Goal: Task Accomplishment & Management: Manage account settings

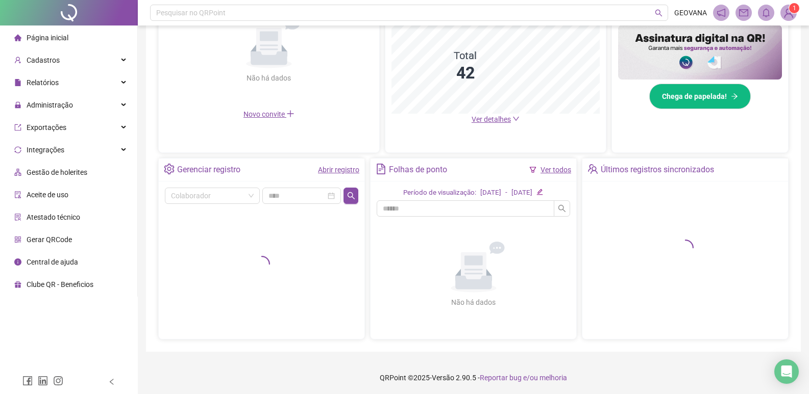
scroll to position [264, 0]
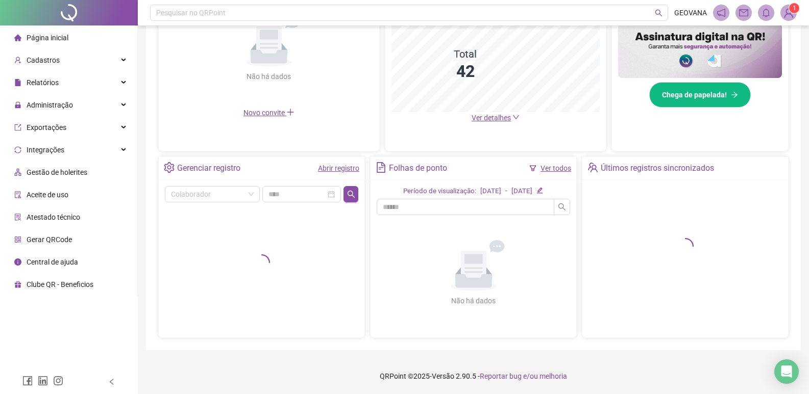
click at [354, 167] on link "Abrir registro" at bounding box center [338, 168] width 41 height 8
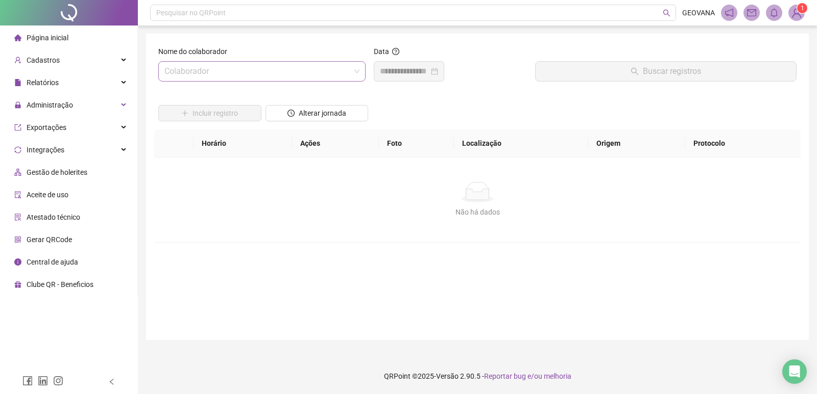
click at [293, 65] on input "search" at bounding box center [257, 71] width 186 height 19
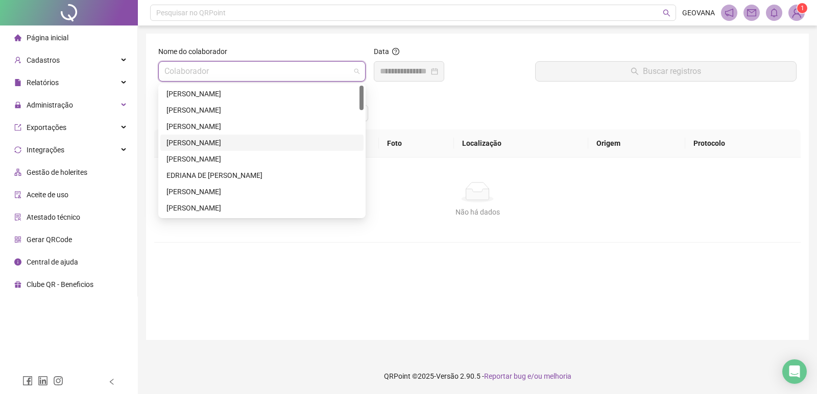
click at [200, 150] on div "[PERSON_NAME]" at bounding box center [261, 143] width 203 height 16
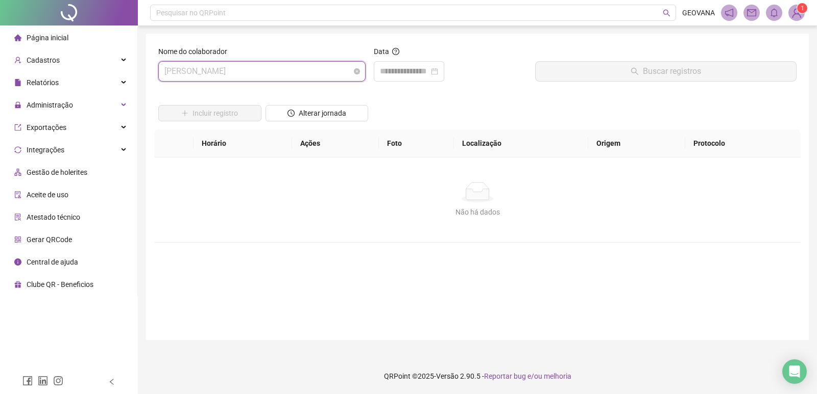
click at [298, 64] on span "[PERSON_NAME]" at bounding box center [261, 71] width 195 height 19
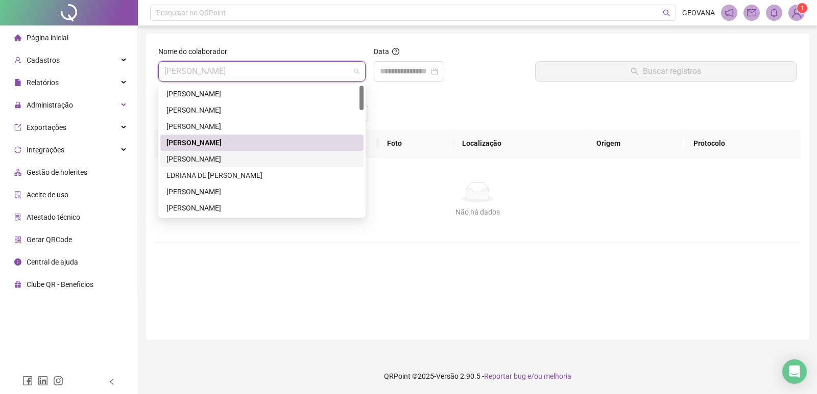
click at [208, 155] on div "[PERSON_NAME]" at bounding box center [261, 159] width 191 height 11
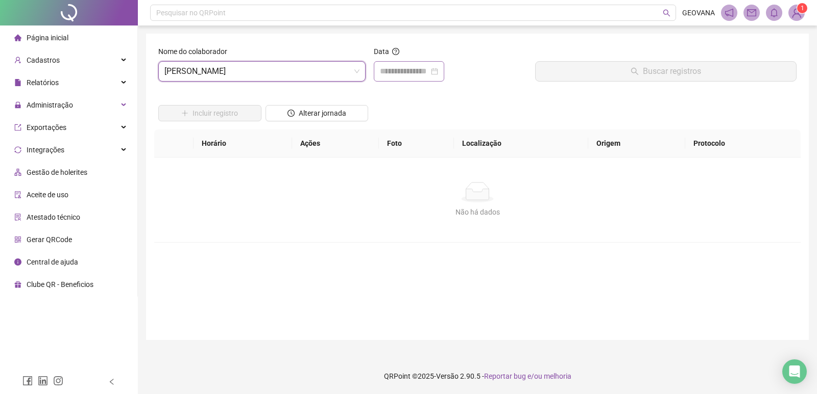
click at [438, 67] on div at bounding box center [409, 71] width 58 height 12
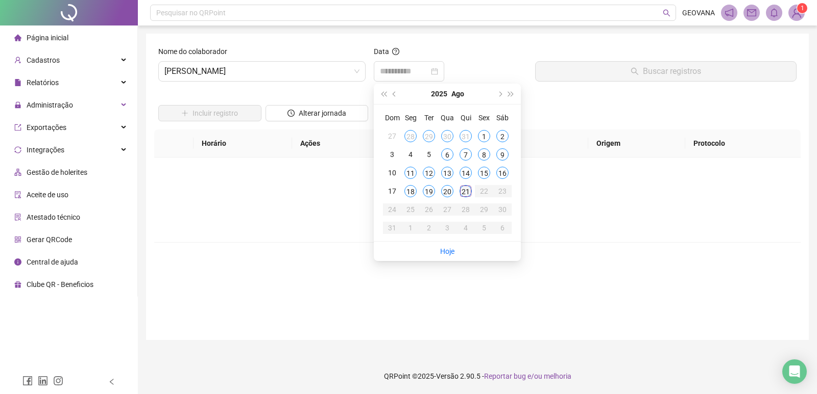
click at [464, 191] on div "21" at bounding box center [465, 191] width 12 height 12
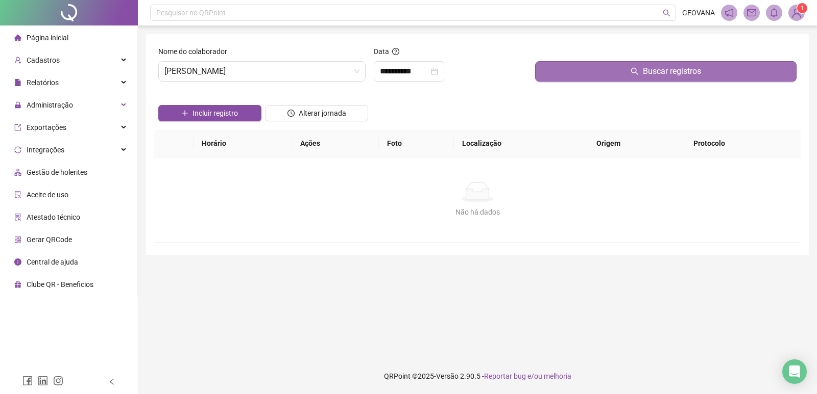
click at [585, 64] on button "Buscar registros" at bounding box center [665, 71] width 261 height 20
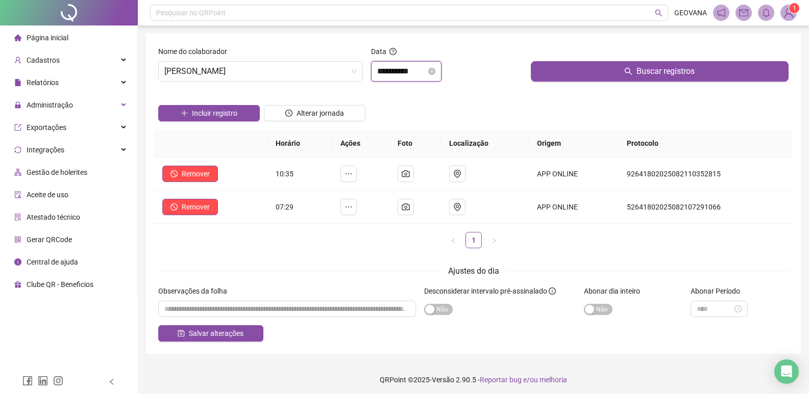
click at [411, 69] on input "**********" at bounding box center [401, 71] width 49 height 12
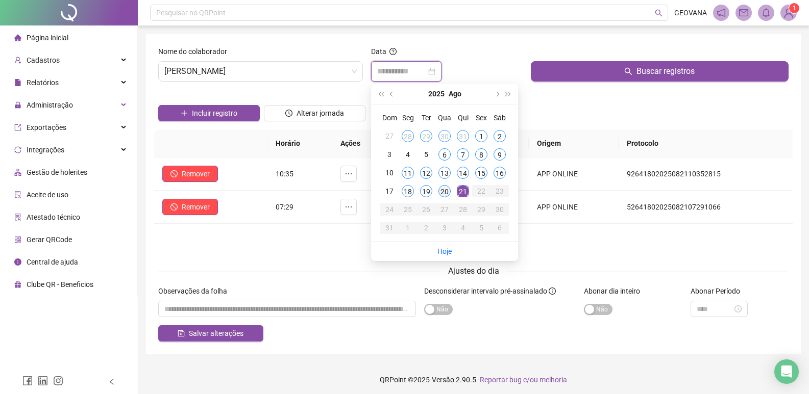
type input "**********"
click at [447, 190] on div "20" at bounding box center [444, 191] width 12 height 12
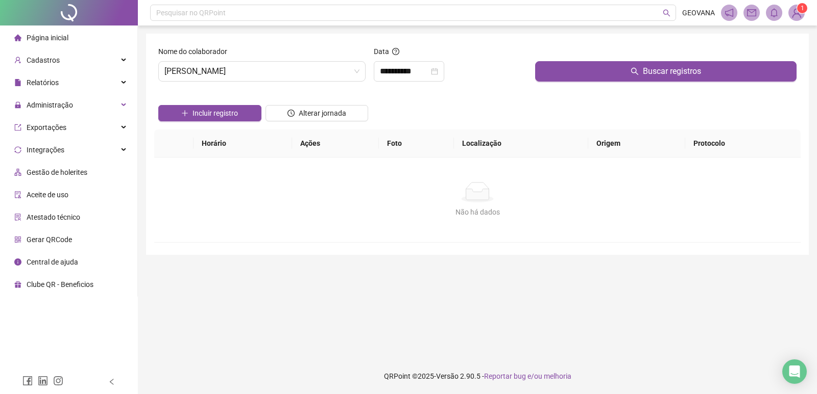
drag, startPoint x: 637, startPoint y: 67, endPoint x: 508, endPoint y: 67, distance: 129.6
click at [637, 68] on button "Buscar registros" at bounding box center [665, 71] width 261 height 20
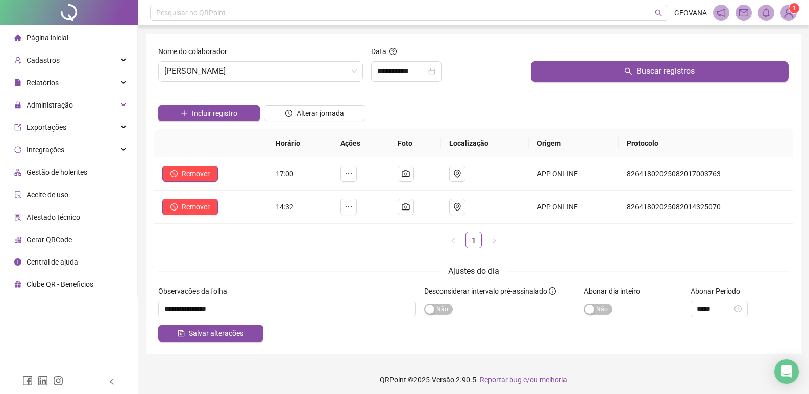
click at [277, 59] on div "Nome do colaborador" at bounding box center [260, 53] width 205 height 15
click at [273, 67] on span "[PERSON_NAME]" at bounding box center [260, 71] width 192 height 19
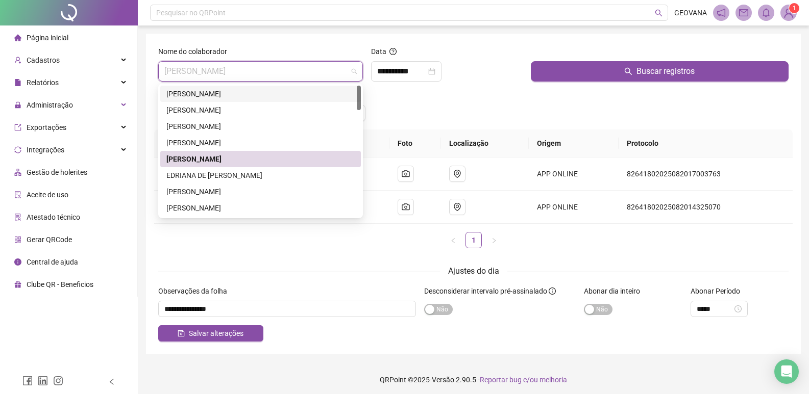
click at [238, 88] on div "[PERSON_NAME]" at bounding box center [260, 93] width 188 height 11
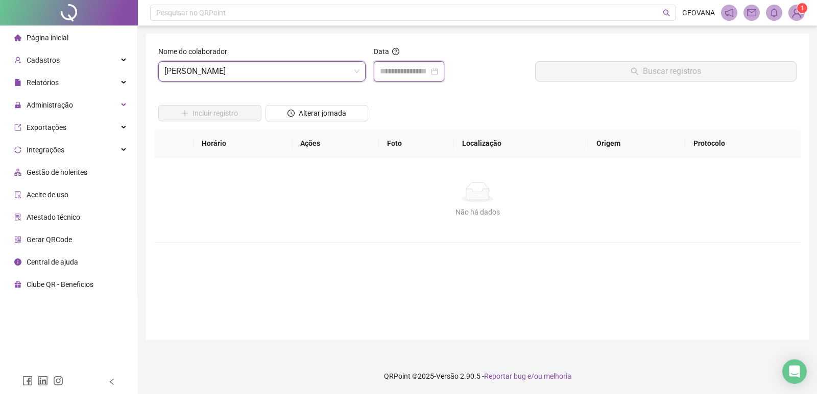
click at [418, 72] on input at bounding box center [404, 71] width 49 height 12
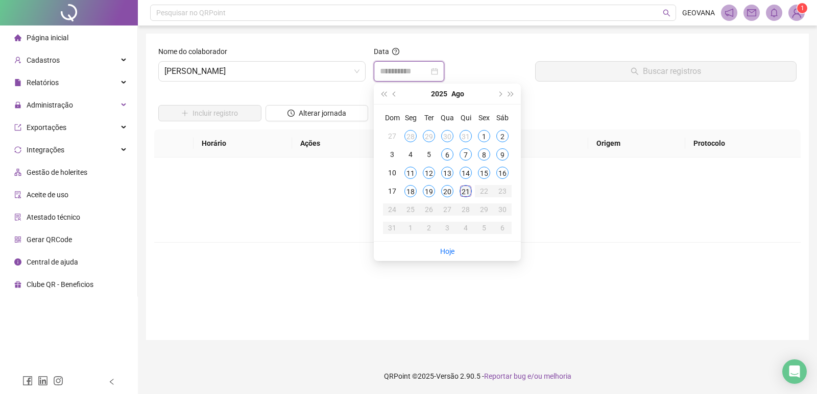
type input "**********"
click at [459, 193] on div "21" at bounding box center [465, 191] width 12 height 12
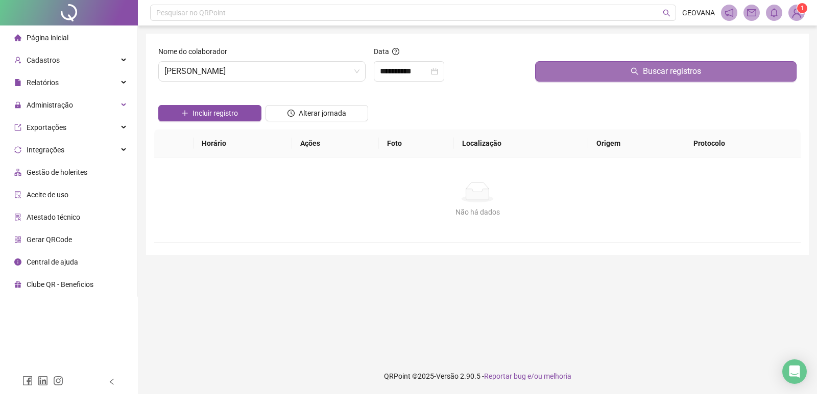
click at [572, 73] on button "Buscar registros" at bounding box center [665, 71] width 261 height 20
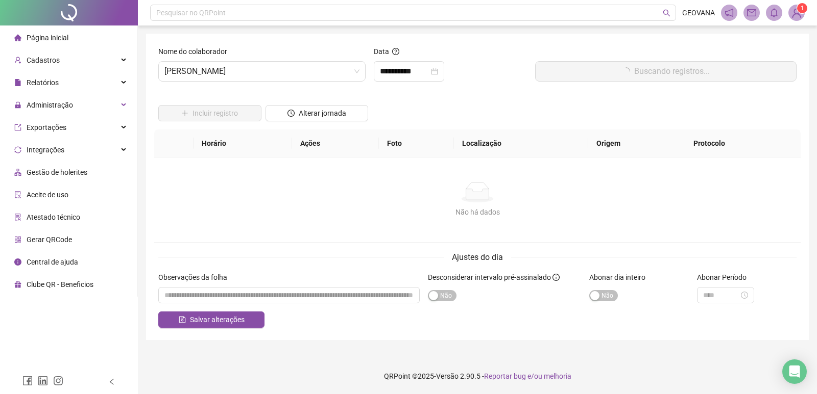
click at [487, 102] on div "Incluir registro Alterar jornada" at bounding box center [477, 110] width 642 height 40
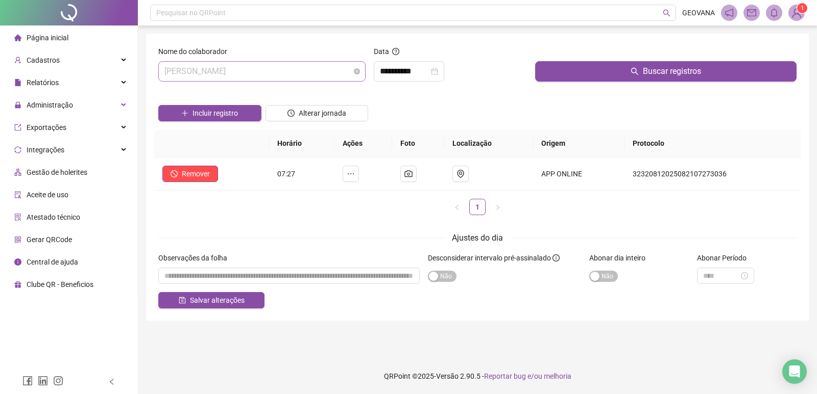
click at [278, 79] on span "[PERSON_NAME]" at bounding box center [261, 71] width 195 height 19
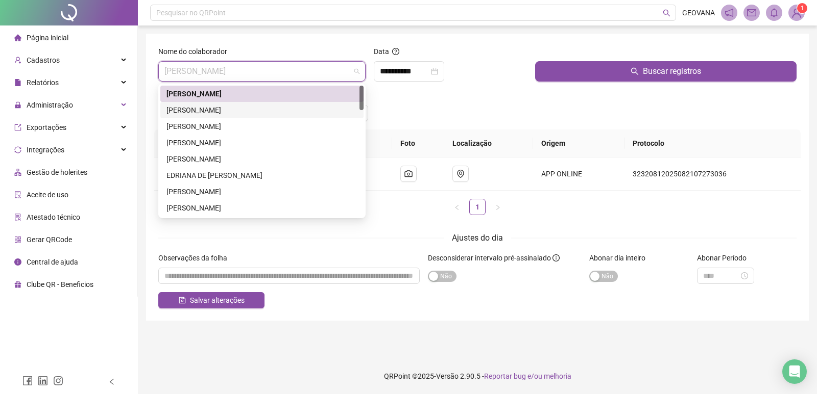
click at [224, 104] on div "[PERSON_NAME]" at bounding box center [261, 110] width 203 height 16
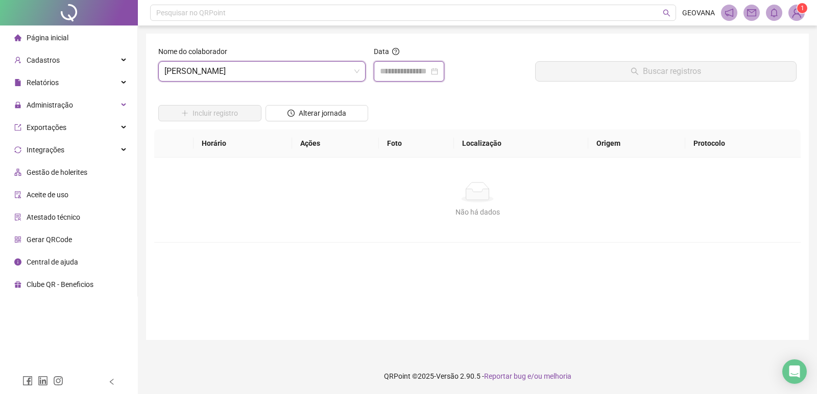
click at [395, 76] on input at bounding box center [404, 71] width 49 height 12
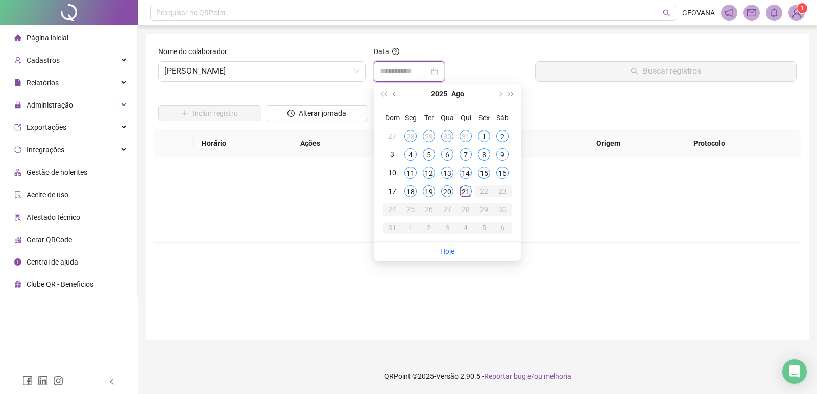
type input "**********"
click at [464, 189] on div "21" at bounding box center [465, 191] width 12 height 12
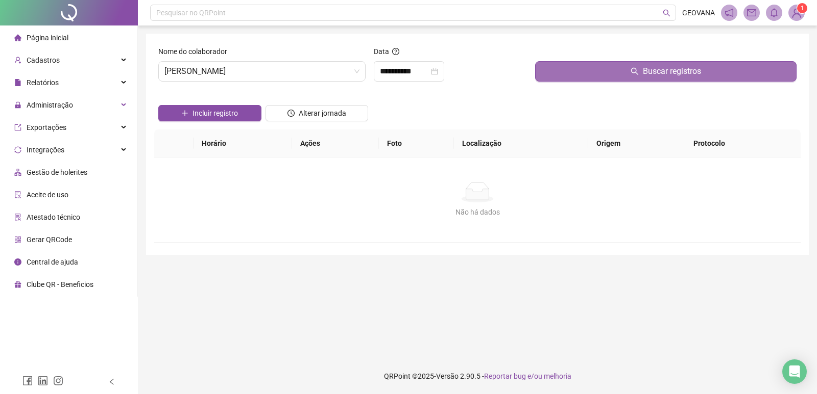
drag, startPoint x: 542, startPoint y: 62, endPoint x: 344, endPoint y: 60, distance: 198.0
click at [542, 61] on button "Buscar registros" at bounding box center [665, 71] width 261 height 20
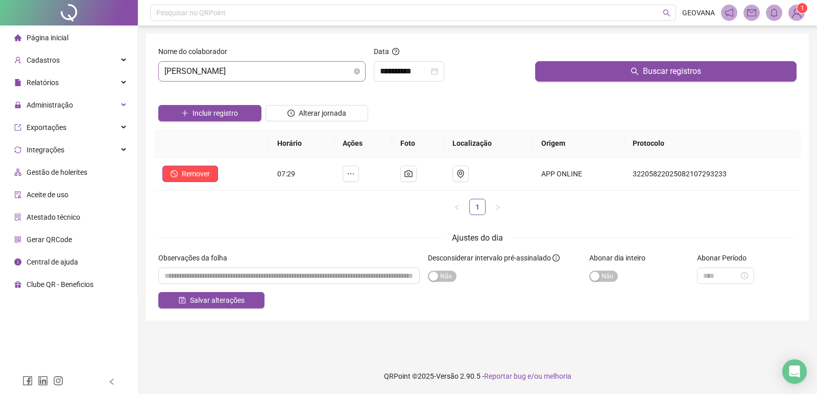
click at [275, 68] on span "[PERSON_NAME]" at bounding box center [261, 71] width 195 height 19
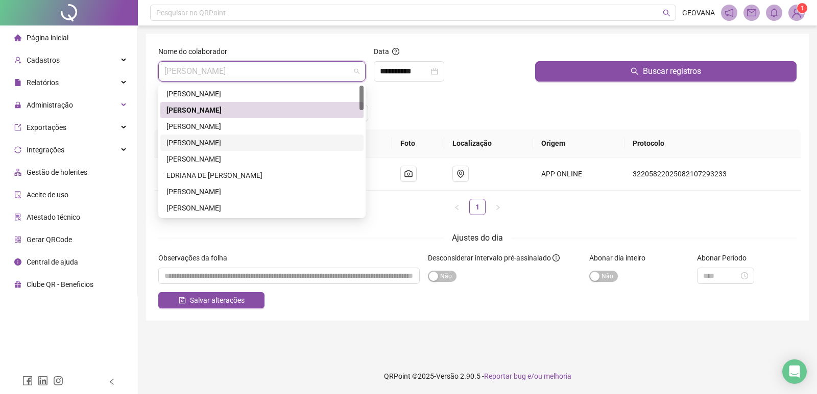
click at [207, 142] on div "[PERSON_NAME]" at bounding box center [261, 142] width 191 height 11
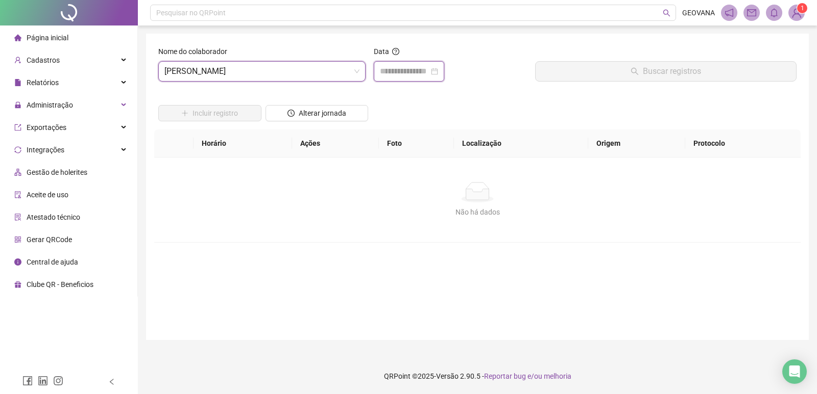
click at [408, 75] on input at bounding box center [404, 71] width 49 height 12
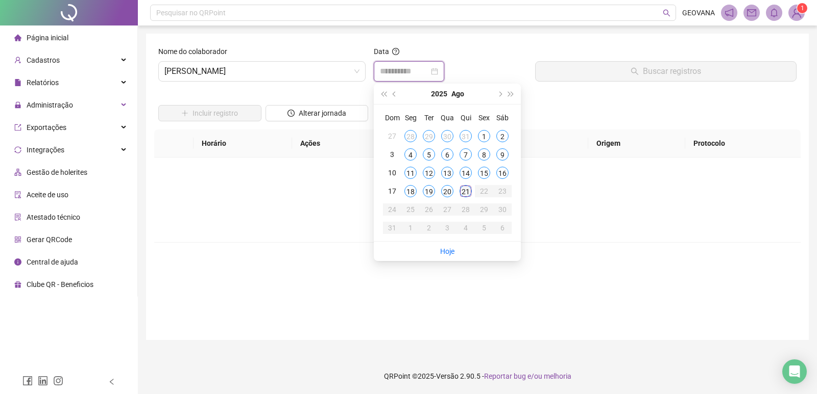
type input "**********"
click at [464, 195] on div "21" at bounding box center [465, 191] width 12 height 12
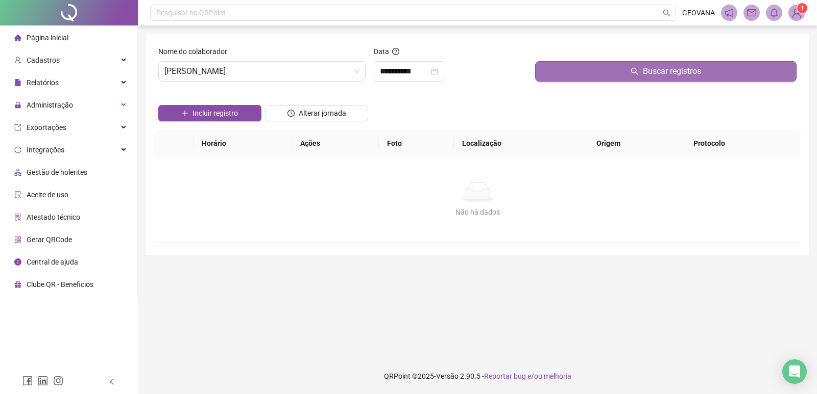
click at [558, 75] on button "Buscar registros" at bounding box center [665, 71] width 261 height 20
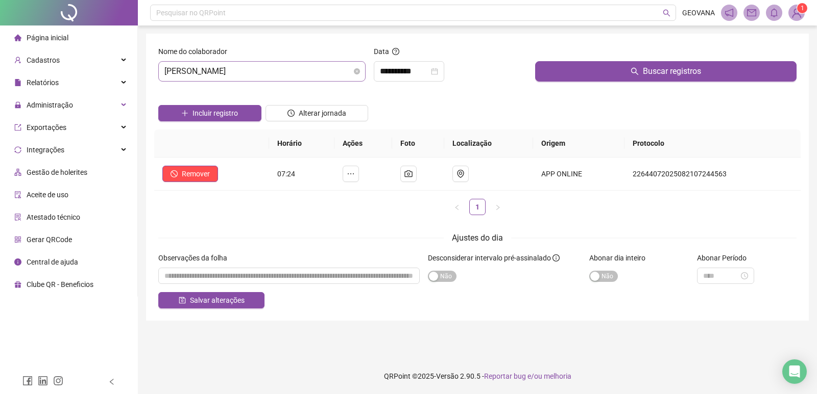
click at [278, 80] on span "[PERSON_NAME]" at bounding box center [261, 71] width 195 height 19
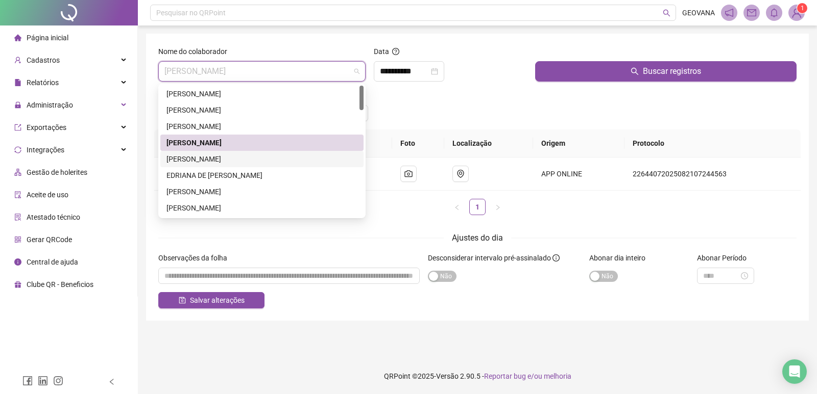
click at [214, 160] on div "[PERSON_NAME]" at bounding box center [261, 159] width 191 height 11
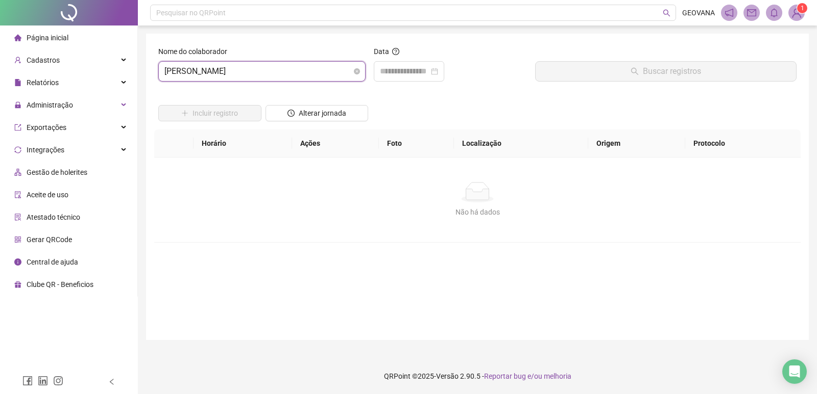
click at [276, 75] on span "[PERSON_NAME]" at bounding box center [261, 71] width 195 height 19
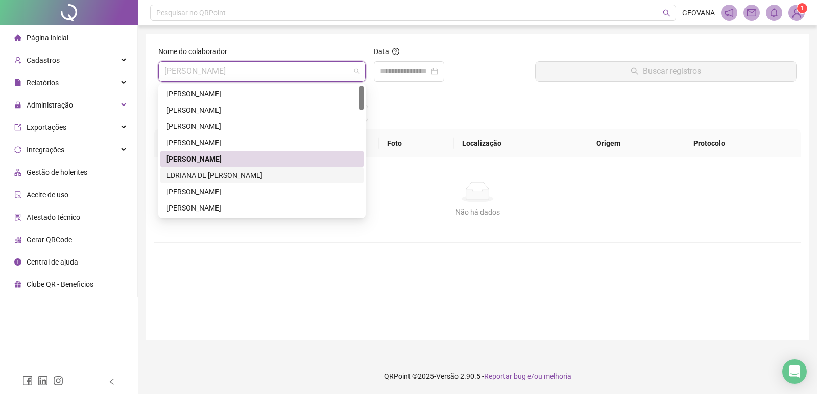
click at [194, 177] on div "EDRIANA DE [PERSON_NAME]" at bounding box center [261, 175] width 191 height 11
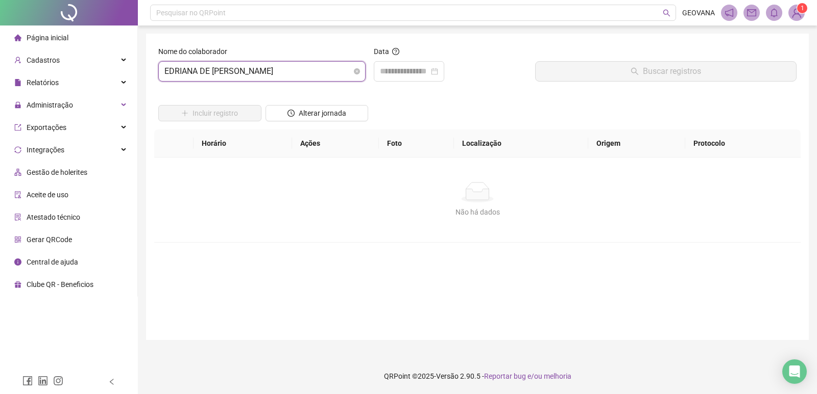
click at [300, 65] on span "EDRIANA DE [PERSON_NAME]" at bounding box center [261, 71] width 195 height 19
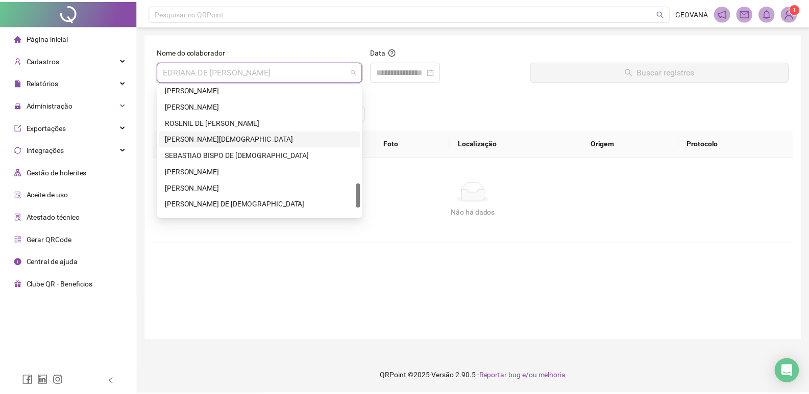
scroll to position [555, 0]
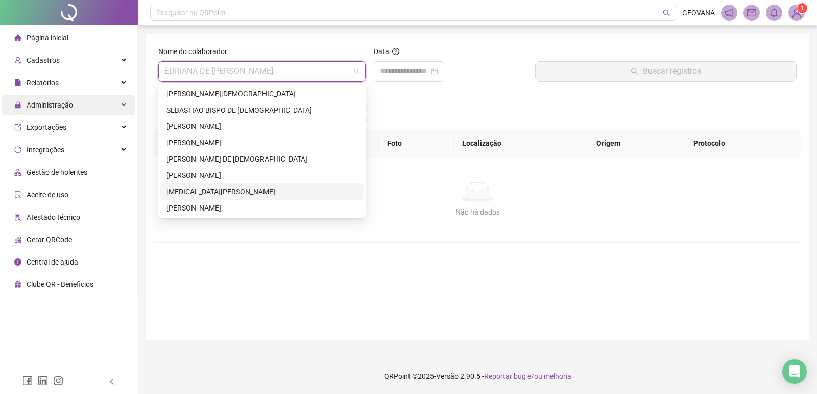
click at [122, 101] on div "Administração" at bounding box center [68, 105] width 133 height 20
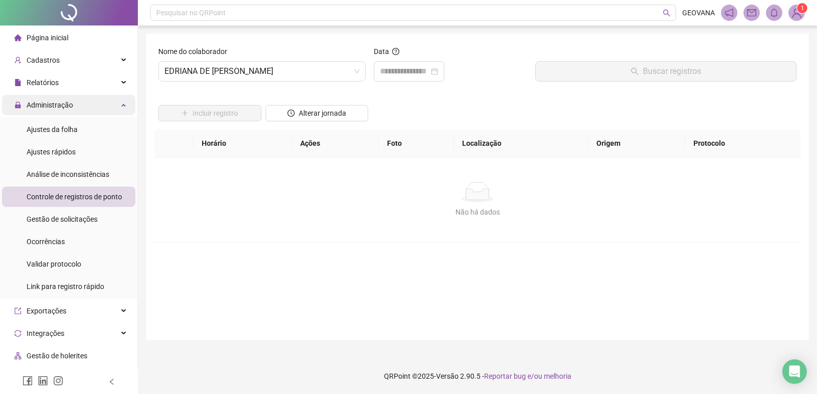
click at [122, 101] on div "Administração" at bounding box center [68, 105] width 133 height 20
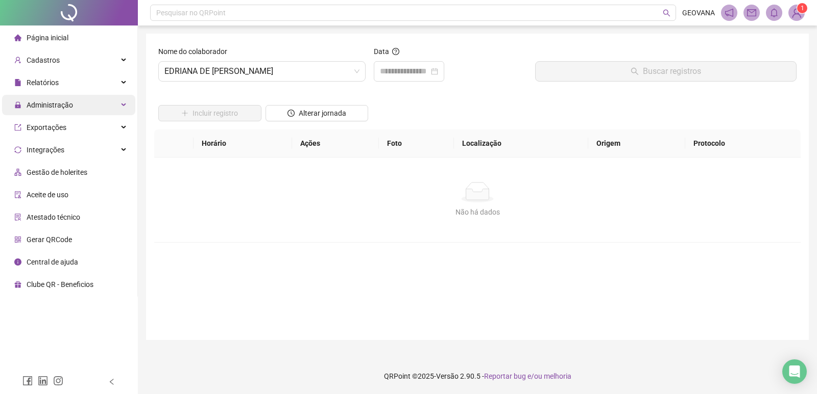
click at [103, 99] on div "Administração" at bounding box center [68, 105] width 133 height 20
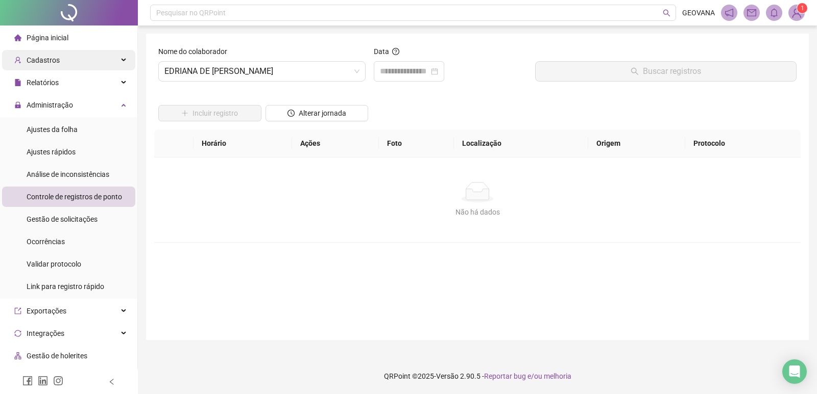
click at [84, 65] on div "Cadastros" at bounding box center [68, 60] width 133 height 20
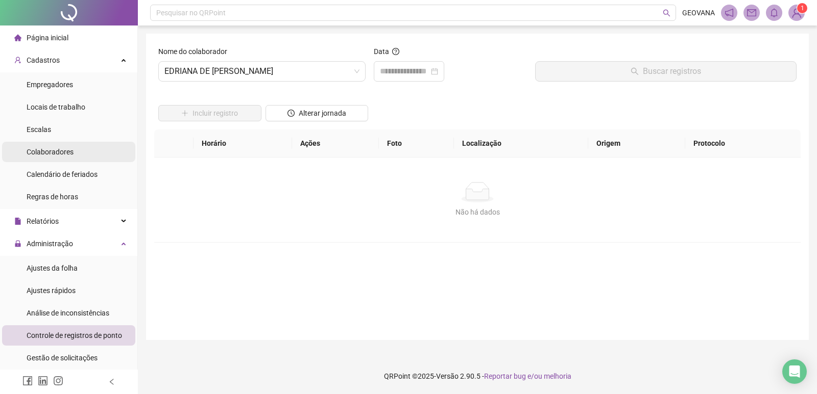
click at [50, 150] on span "Colaboradores" at bounding box center [50, 152] width 47 height 8
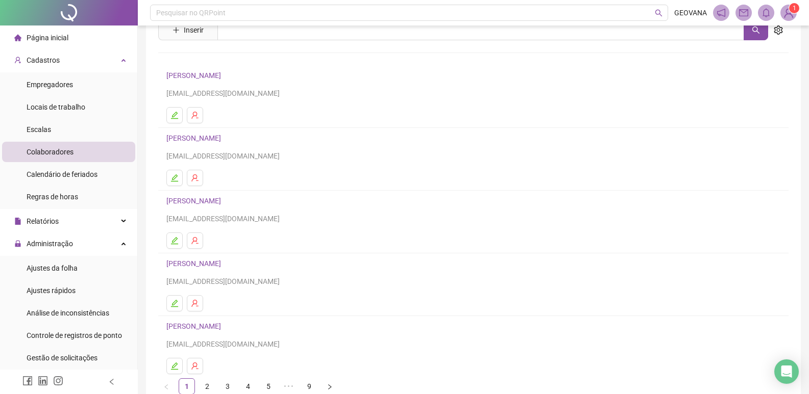
scroll to position [99, 0]
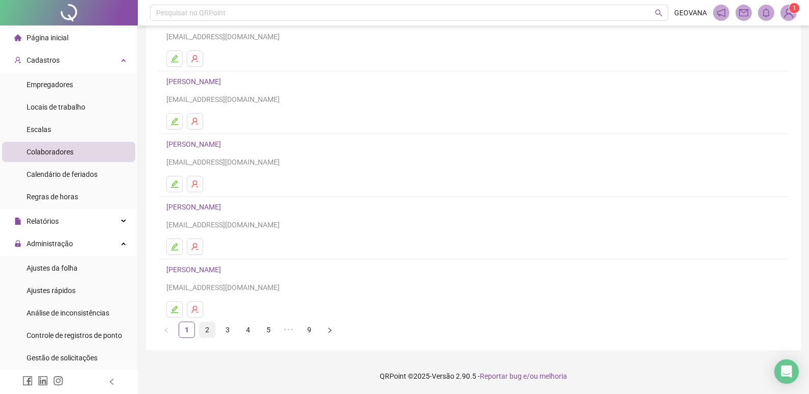
click at [208, 326] on link "2" at bounding box center [207, 330] width 15 height 15
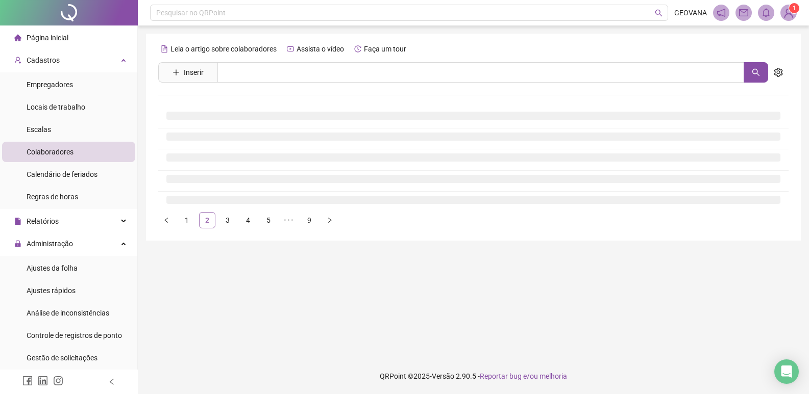
scroll to position [0, 0]
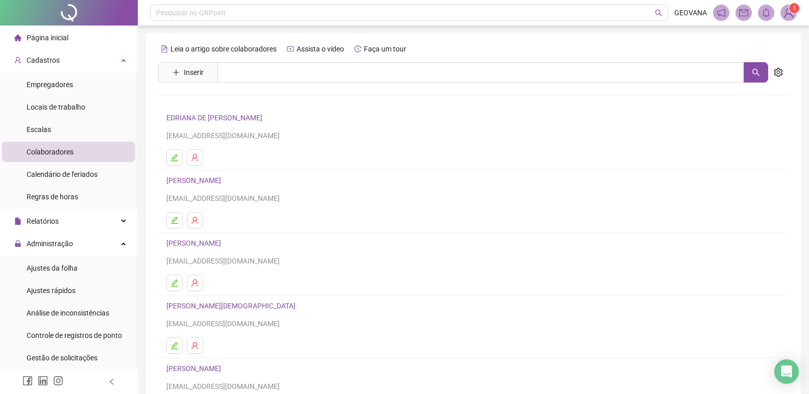
click at [232, 116] on link "EDRIANA DE [PERSON_NAME]" at bounding box center [215, 118] width 99 height 8
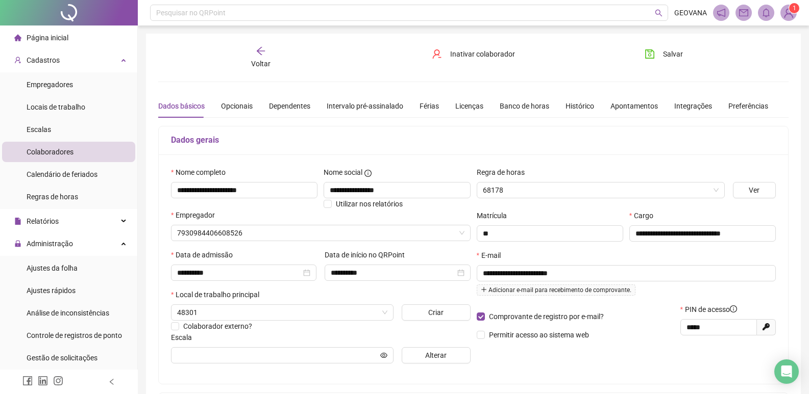
type input "**********"
click at [444, 51] on button "Inativar colaborador" at bounding box center [473, 54] width 98 height 16
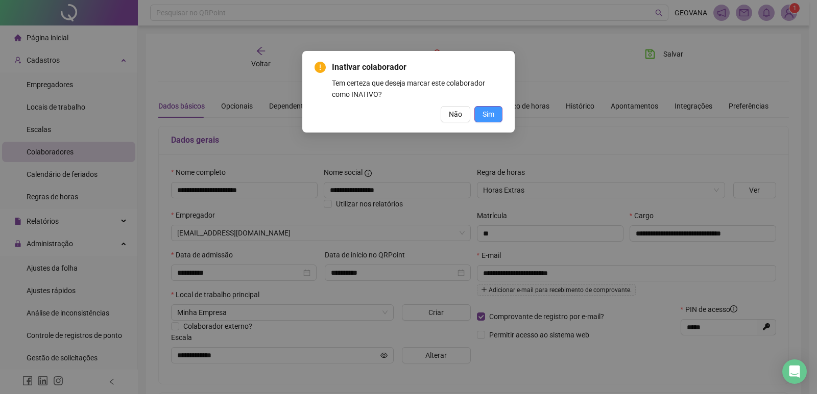
click at [484, 109] on span "Sim" at bounding box center [488, 114] width 12 height 11
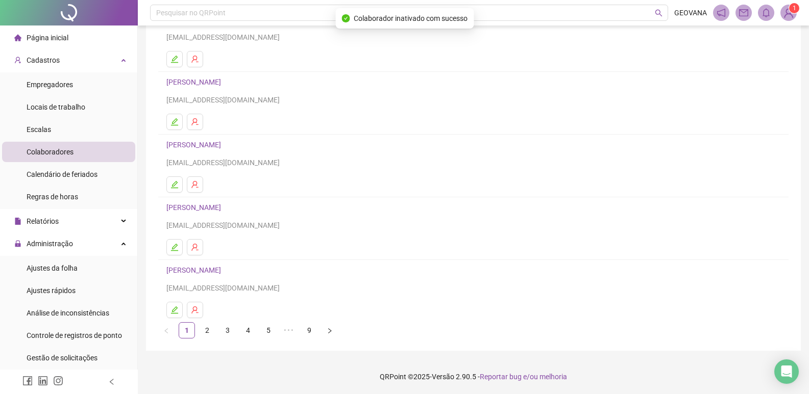
scroll to position [99, 0]
click at [211, 325] on link "2" at bounding box center [207, 330] width 15 height 15
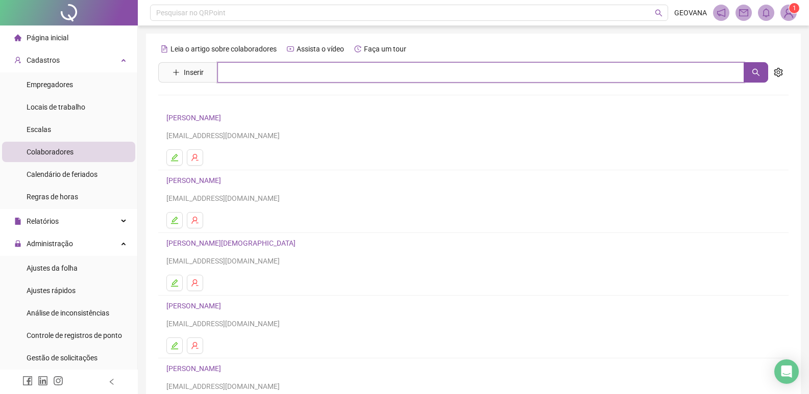
click at [316, 76] on input "text" at bounding box center [480, 72] width 527 height 20
type input "******"
click at [750, 76] on button "button" at bounding box center [756, 72] width 24 height 20
drag, startPoint x: 255, startPoint y: 69, endPoint x: 197, endPoint y: 66, distance: 57.8
click at [197, 66] on span "Inserir ******" at bounding box center [463, 72] width 610 height 20
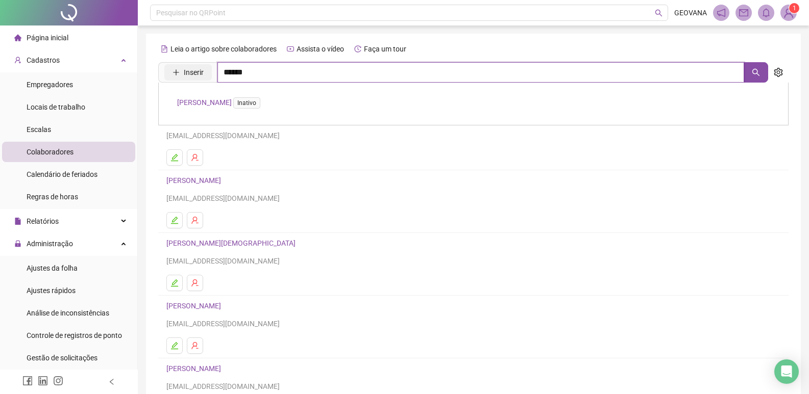
type input "*******"
click at [753, 66] on button "button" at bounding box center [756, 72] width 24 height 20
drag, startPoint x: 248, startPoint y: 74, endPoint x: 204, endPoint y: 77, distance: 44.0
click at [204, 77] on span "Inserir *******" at bounding box center [463, 72] width 610 height 20
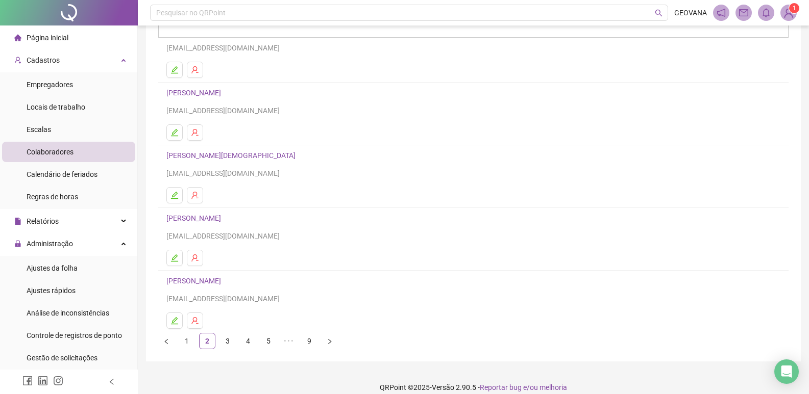
scroll to position [99, 0]
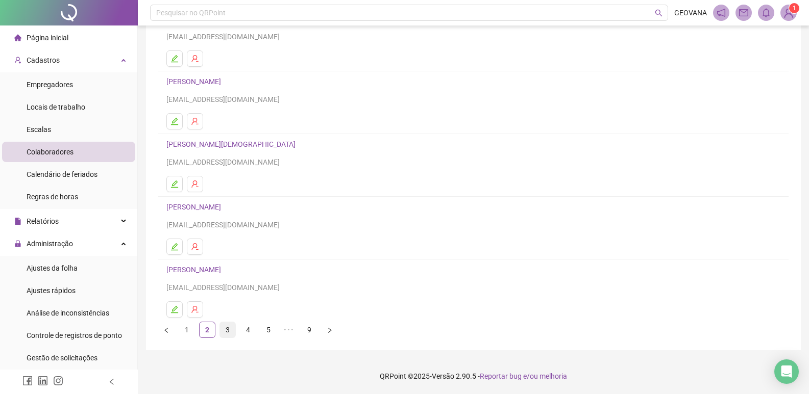
click at [235, 332] on li "3" at bounding box center [227, 330] width 16 height 16
click at [243, 333] on link "4" at bounding box center [247, 330] width 15 height 15
click at [62, 39] on span "Página inicial" at bounding box center [48, 38] width 42 height 8
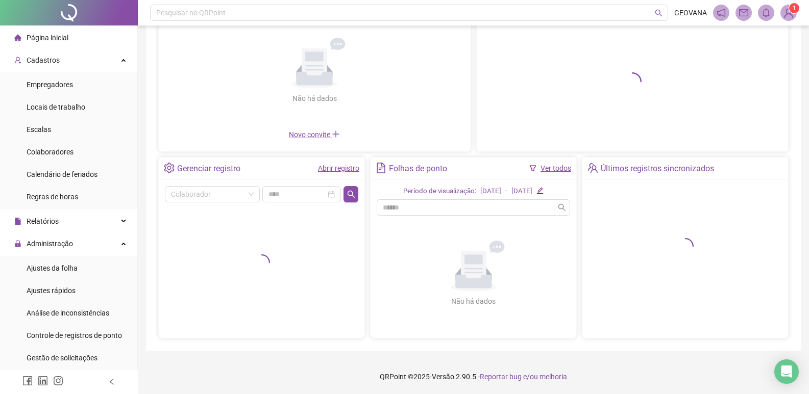
scroll to position [92, 0]
click at [434, 204] on input "text" at bounding box center [466, 207] width 178 height 16
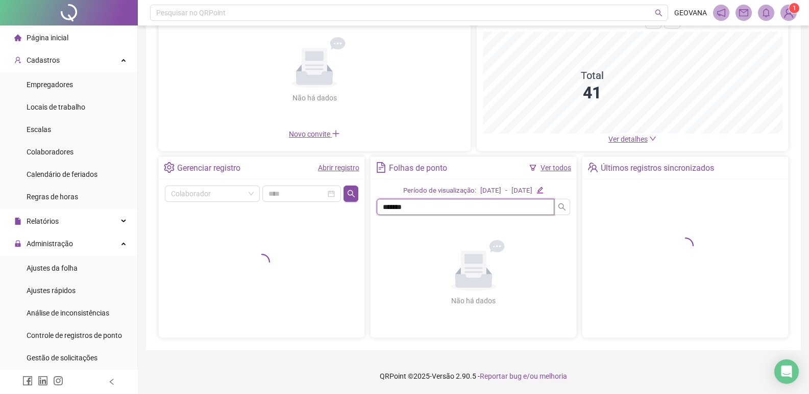
type input "*******"
click at [561, 196] on div "Período de visualização: [DATE] - [DATE]" at bounding box center [473, 191] width 193 height 11
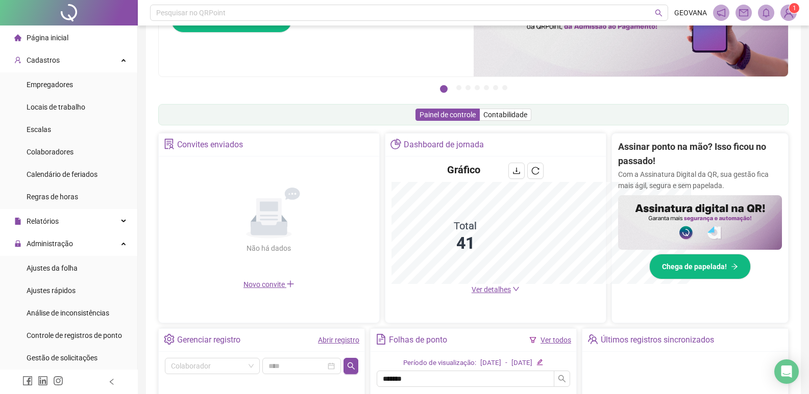
scroll to position [243, 0]
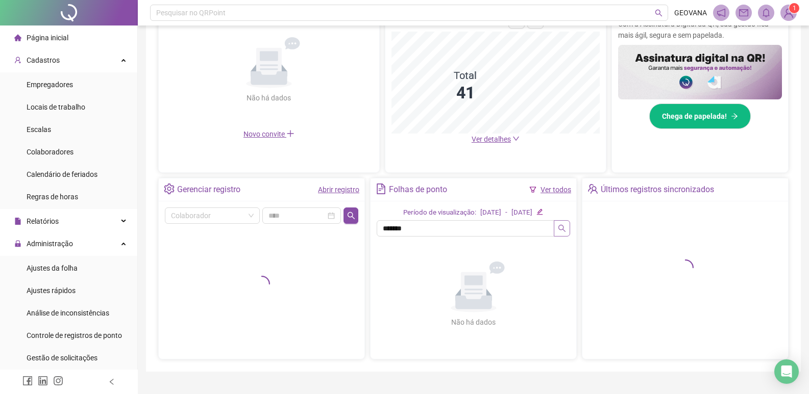
click at [562, 228] on icon "search" at bounding box center [562, 229] width 8 height 8
drag, startPoint x: 419, startPoint y: 231, endPoint x: 359, endPoint y: 232, distance: 60.2
click at [359, 232] on div "Gerenciar registro Abrir registro Colaborador Folhas de ponto Ver todos Período…" at bounding box center [473, 269] width 630 height 182
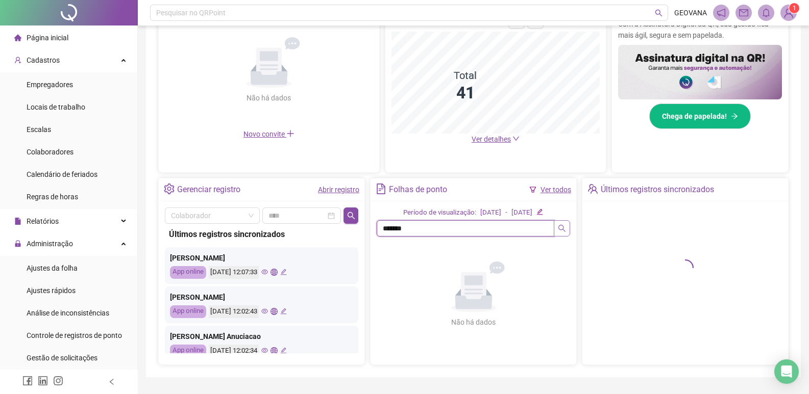
click at [566, 231] on button "button" at bounding box center [562, 228] width 16 height 16
type input "*******"
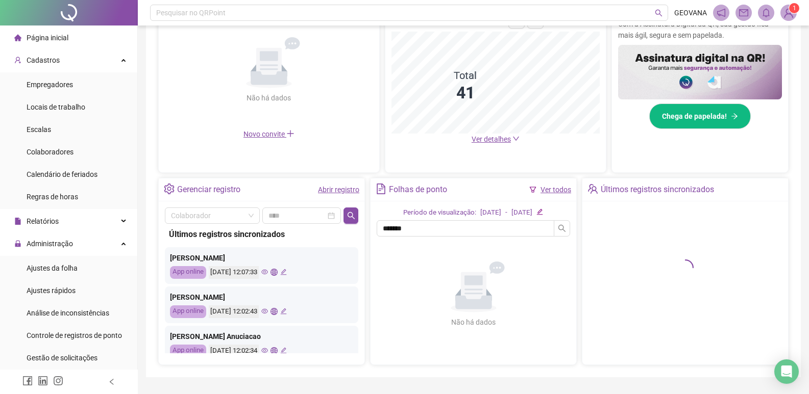
click at [562, 187] on link "Ver todos" at bounding box center [555, 190] width 31 height 8
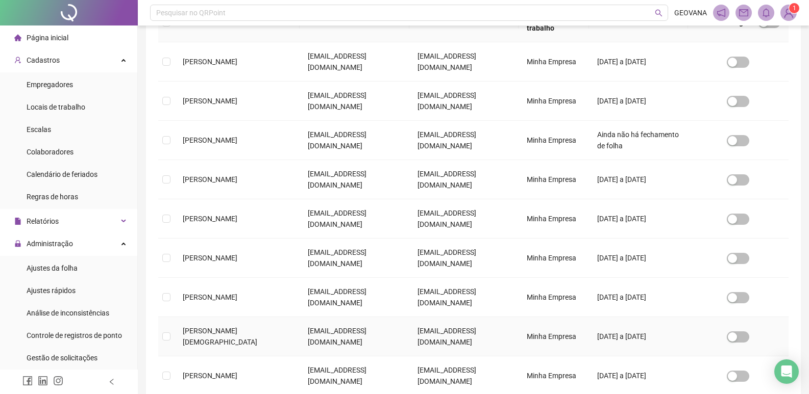
scroll to position [216, 0]
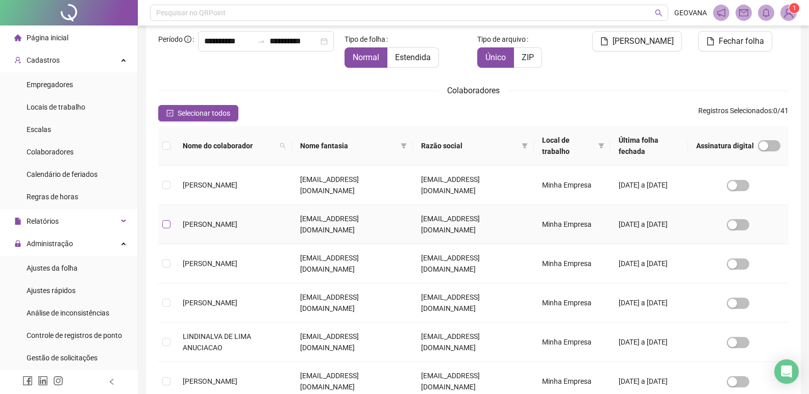
scroll to position [12, 0]
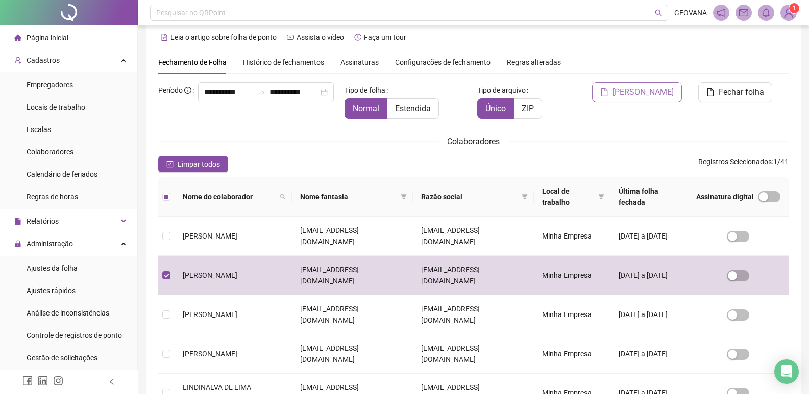
click at [647, 89] on span "[PERSON_NAME]" at bounding box center [642, 92] width 61 height 12
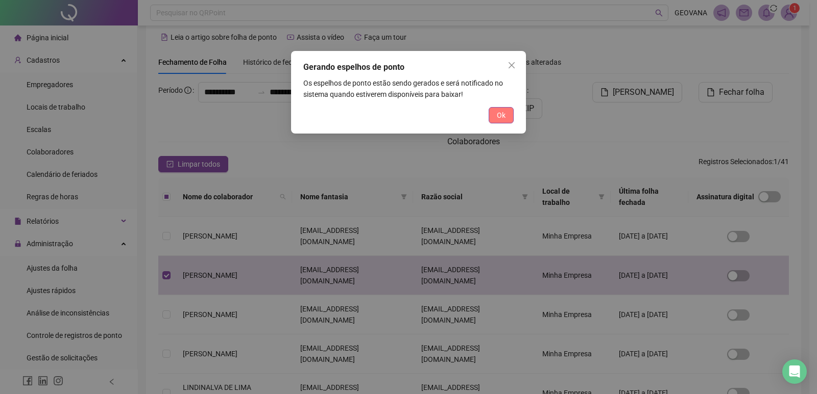
click at [499, 112] on span "Ok" at bounding box center [501, 115] width 9 height 11
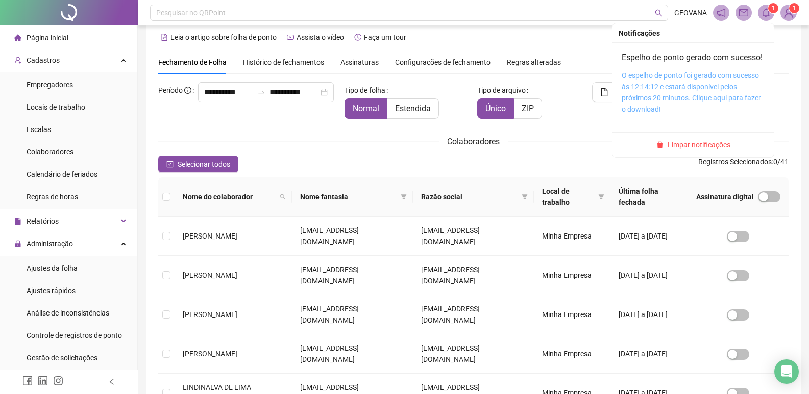
click at [647, 111] on link "O espelho de ponto foi gerado com sucesso às 12:14:12 e estará disponível pelos…" at bounding box center [691, 92] width 139 height 42
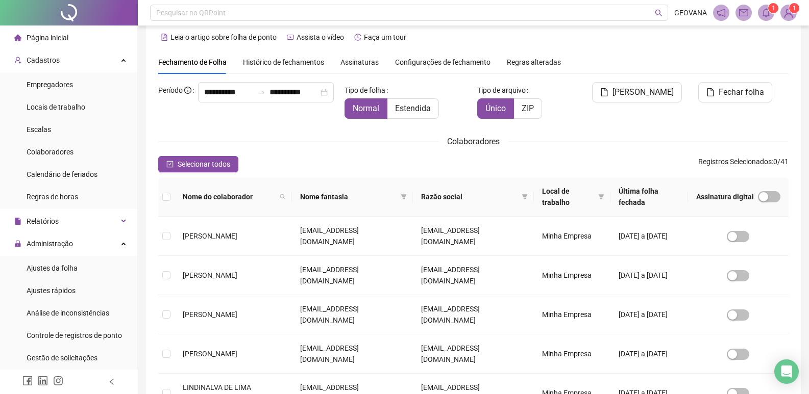
click at [772, 12] on span "1" at bounding box center [774, 8] width 4 height 10
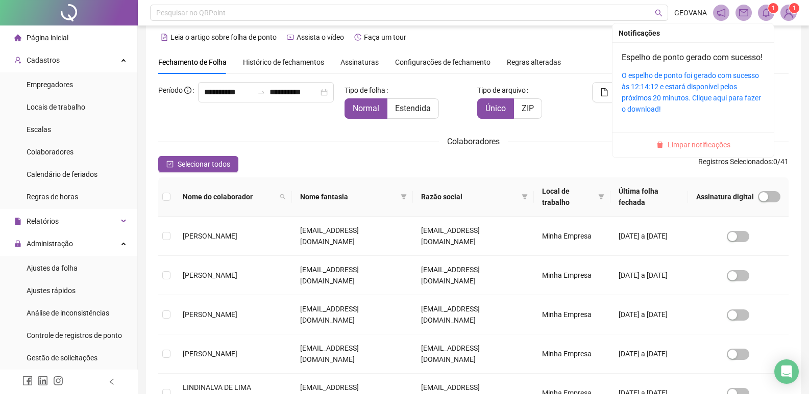
click at [681, 151] on span "Limpar notificações" at bounding box center [698, 144] width 63 height 11
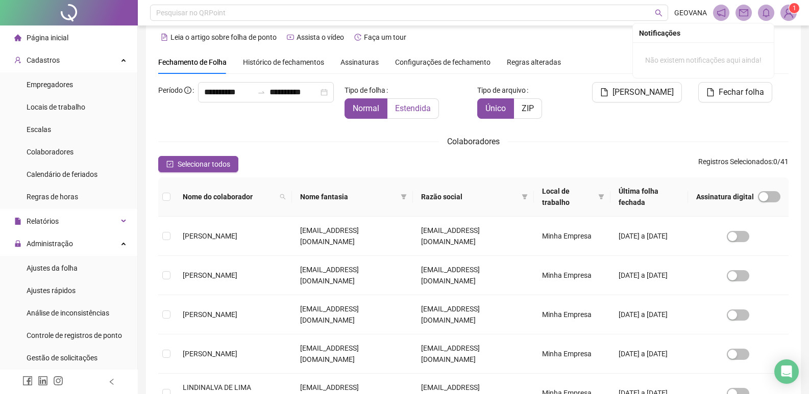
click at [417, 105] on span "Estendida" at bounding box center [413, 109] width 36 height 10
click at [356, 117] on label "Normal" at bounding box center [365, 108] width 43 height 20
click at [62, 37] on span "Página inicial" at bounding box center [48, 38] width 42 height 8
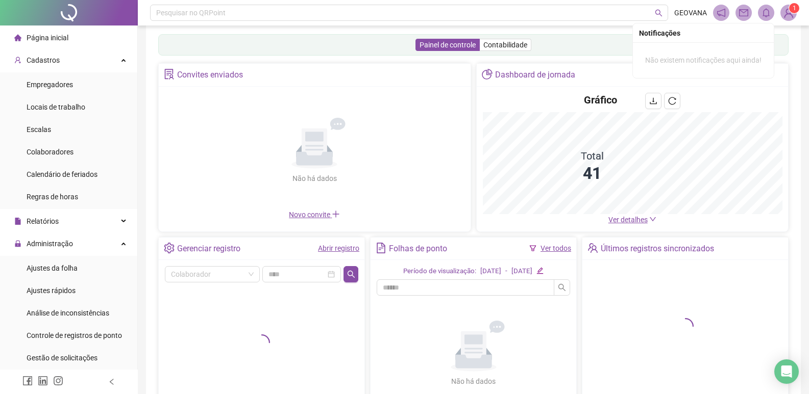
click at [64, 28] on div "Página inicial" at bounding box center [41, 38] width 54 height 20
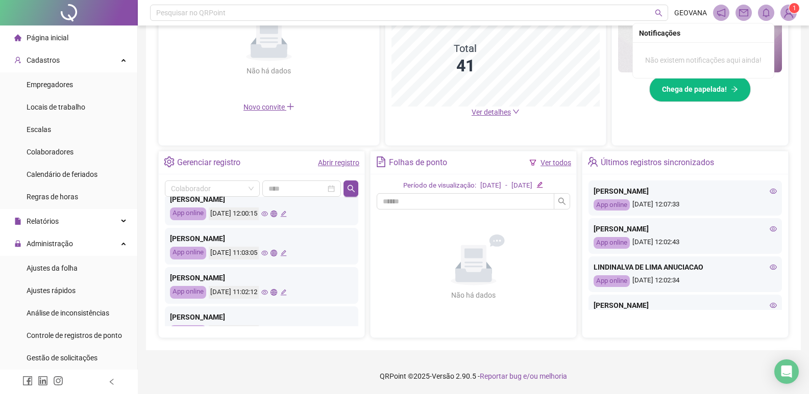
scroll to position [357, 0]
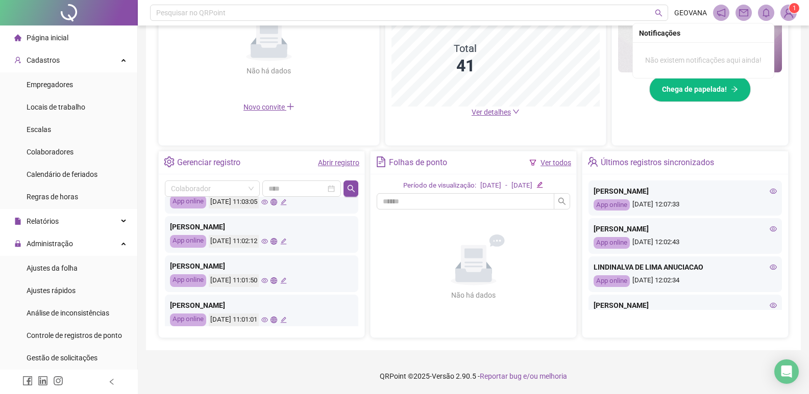
click at [338, 164] on link "Abrir registro" at bounding box center [338, 163] width 41 height 8
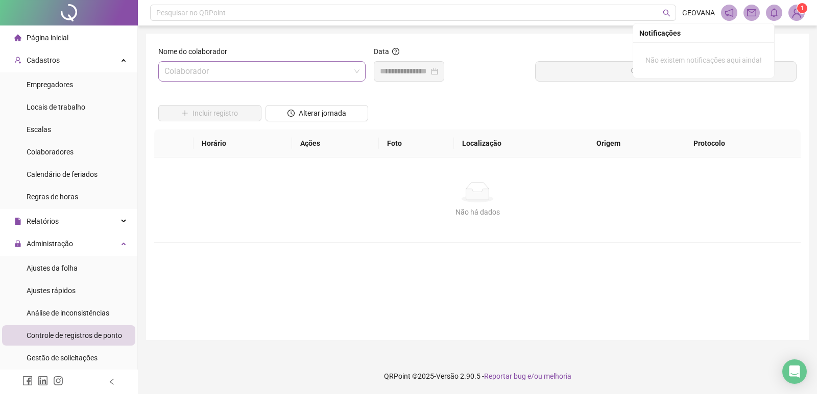
click at [229, 66] on input "search" at bounding box center [257, 71] width 186 height 19
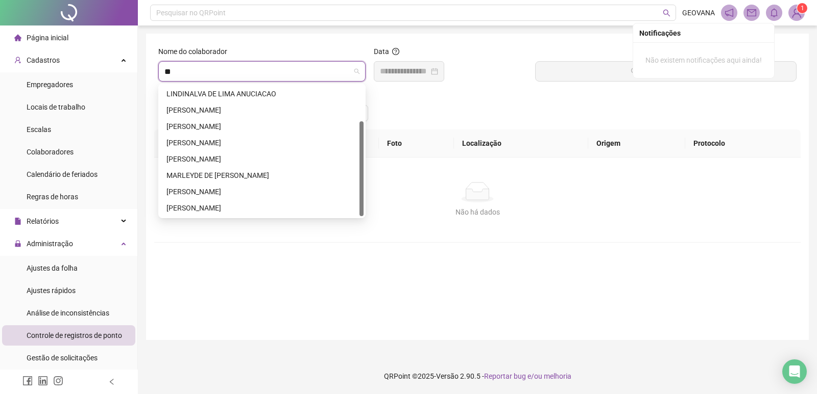
scroll to position [49, 0]
type input "***"
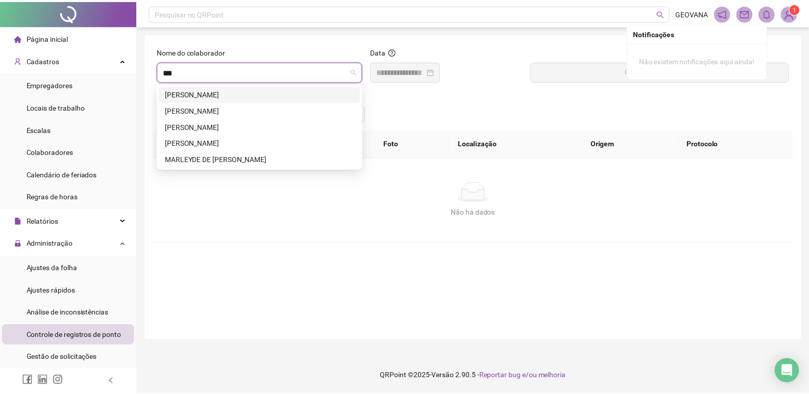
scroll to position [0, 0]
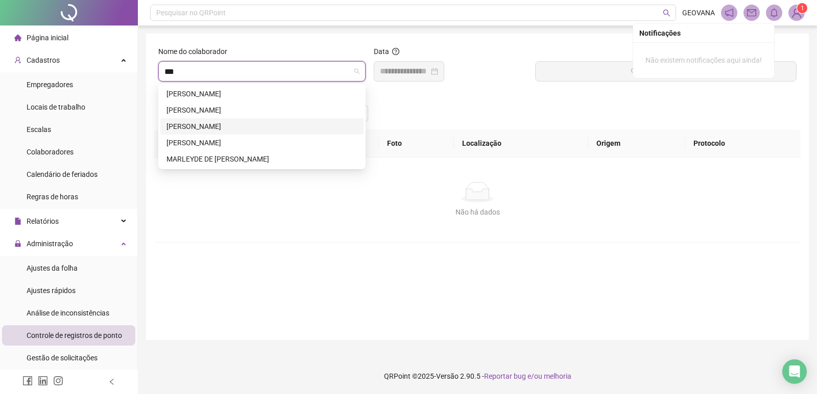
click at [228, 126] on div "[PERSON_NAME]" at bounding box center [261, 126] width 191 height 11
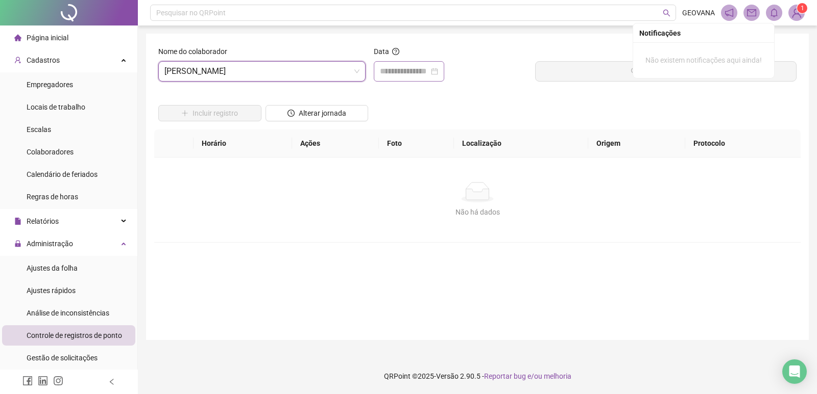
click at [438, 68] on div at bounding box center [409, 71] width 58 height 12
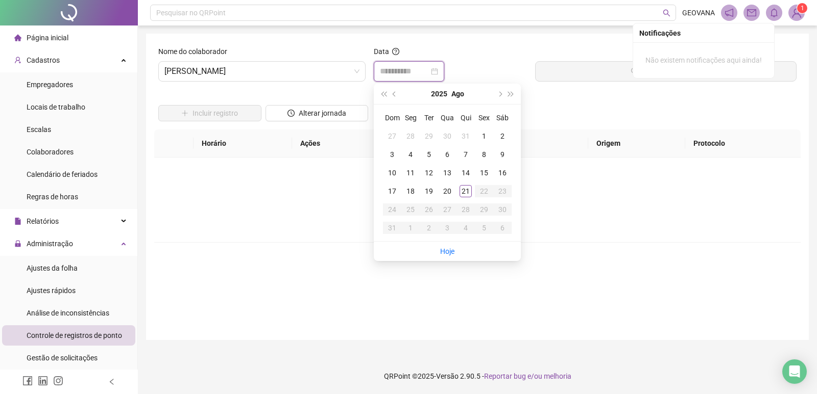
type input "**********"
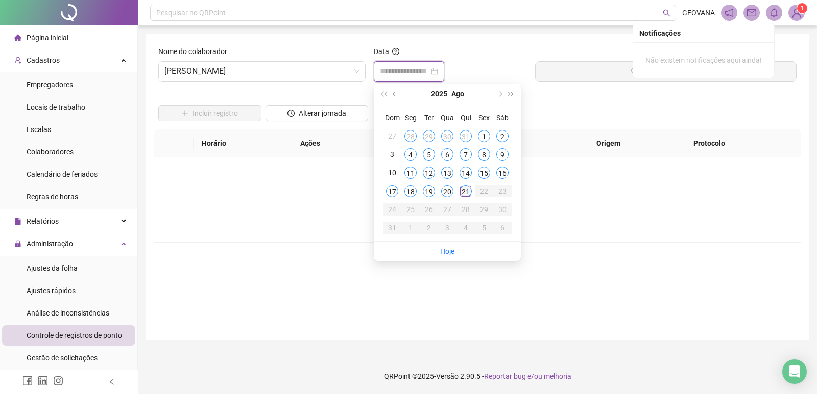
type input "**********"
click at [467, 194] on div "21" at bounding box center [465, 191] width 12 height 12
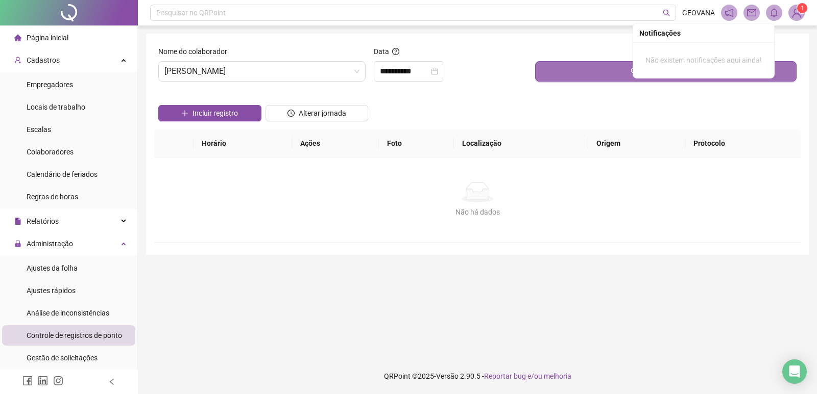
click at [538, 79] on button "Buscar registros" at bounding box center [665, 71] width 261 height 20
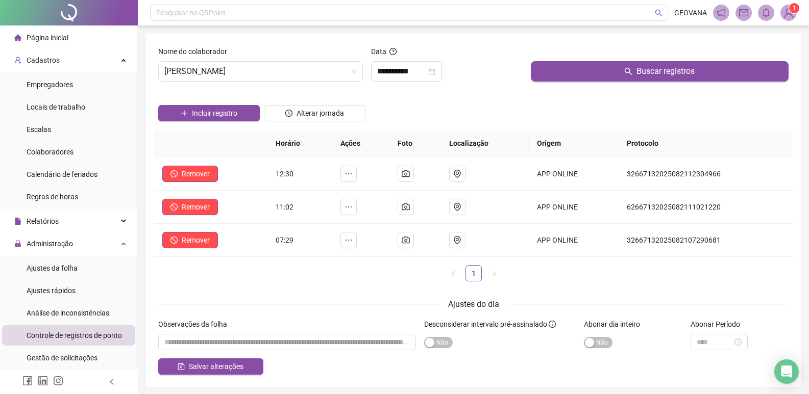
click at [76, 37] on li "Página inicial" at bounding box center [68, 38] width 133 height 20
